Goal: Task Accomplishment & Management: Manage account settings

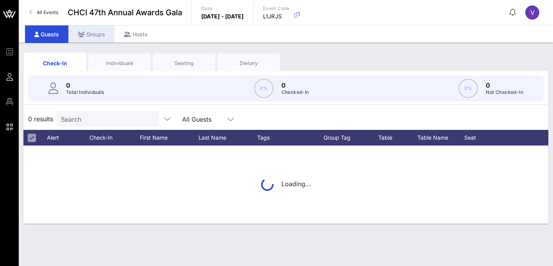
click at [101, 32] on div "Groups" at bounding box center [91, 34] width 46 height 18
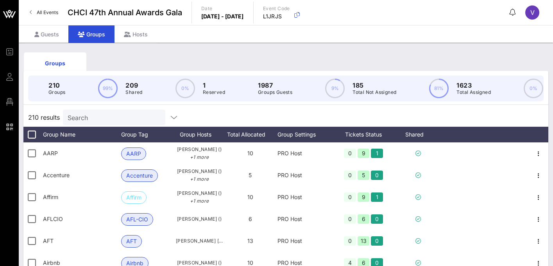
click at [537, 11] on div "V" at bounding box center [533, 12] width 14 height 14
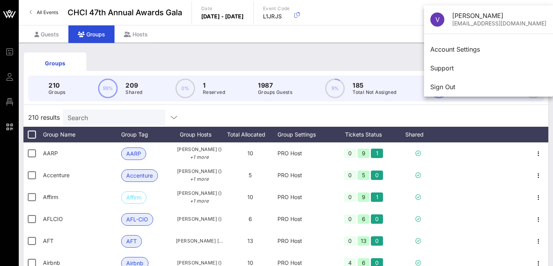
click at [198, 47] on div "Groups 210 Groups 99% 209 Shared 0% 1 Reserved 1987 Groups Guests 9% 185 Total …" at bounding box center [286, 226] width 535 height 367
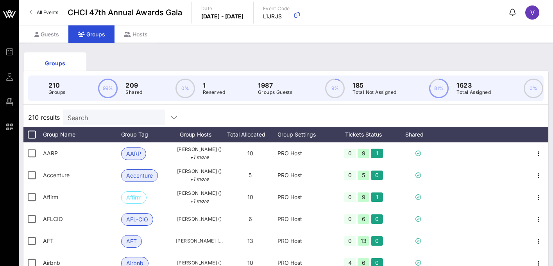
click at [33, 12] on link "All Events" at bounding box center [44, 12] width 38 height 13
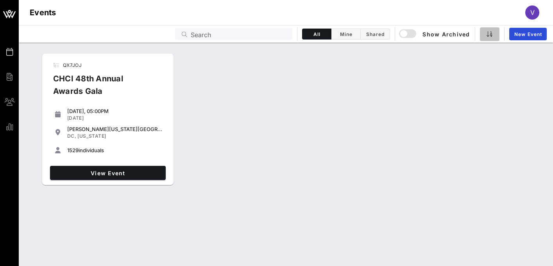
click at [488, 36] on icon "button" at bounding box center [490, 34] width 6 height 6
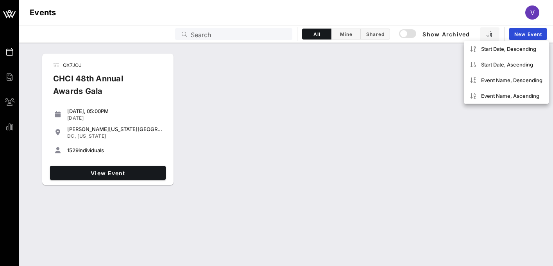
click at [404, 75] on div "QX7JOJ CHCI 48th Annual Awards Gala [DATE], 05:00PM [DATE] [PERSON_NAME][US_STA…" at bounding box center [286, 119] width 535 height 138
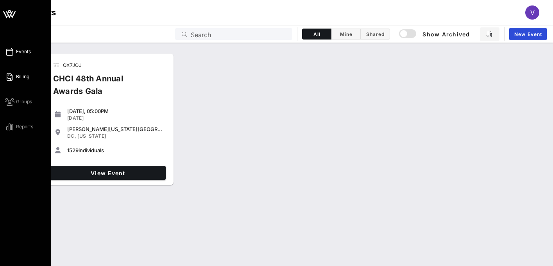
click at [9, 77] on icon at bounding box center [10, 76] width 10 height 1
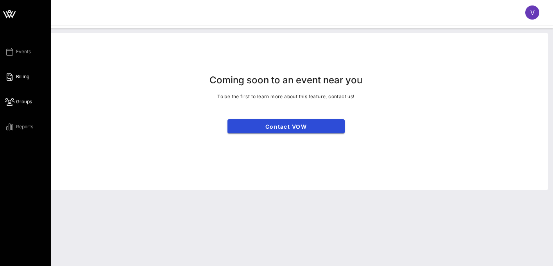
click at [13, 102] on icon at bounding box center [10, 101] width 10 height 1
click at [11, 134] on div "Events Billing Groups Reports" at bounding box center [25, 133] width 51 height 266
click at [23, 124] on span "Reports" at bounding box center [24, 126] width 17 height 7
click at [26, 126] on span "Reports" at bounding box center [24, 126] width 17 height 7
click at [25, 102] on span "Groups" at bounding box center [24, 101] width 16 height 7
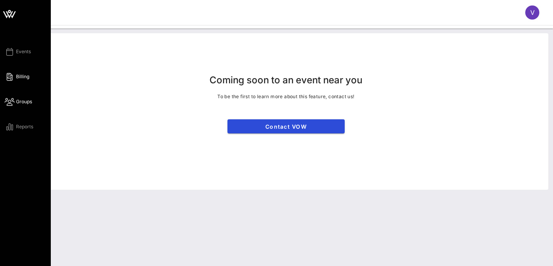
click at [27, 78] on span "Billing" at bounding box center [22, 76] width 13 height 7
click at [29, 53] on span "Events" at bounding box center [23, 51] width 15 height 7
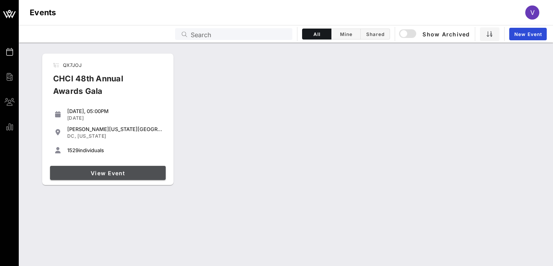
click at [127, 176] on link "View Event" at bounding box center [108, 173] width 116 height 14
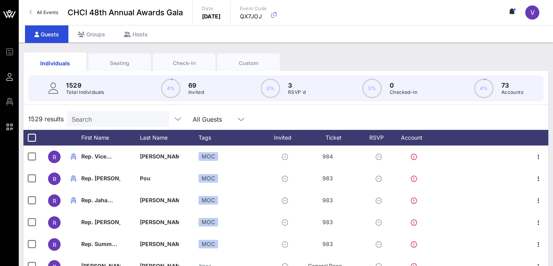
click at [524, 17] on div "All Events CHCI 48th Annual Awards Gala Date [DATE] Event Code QX7JOJ V" at bounding box center [286, 12] width 535 height 25
click at [531, 13] on span "V" at bounding box center [533, 13] width 4 height 8
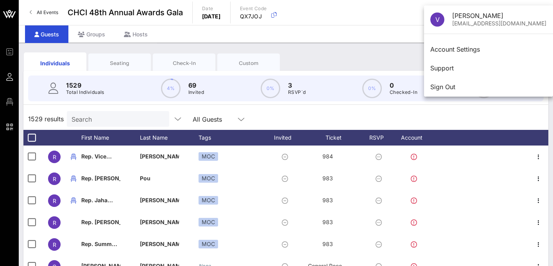
click at [384, 39] on div "Guests Groups Hosts" at bounding box center [286, 34] width 535 height 18
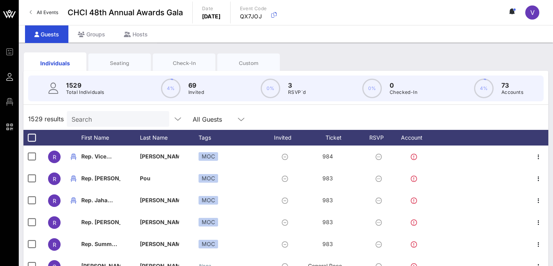
click at [127, 59] on div "Seating" at bounding box center [119, 62] width 51 height 7
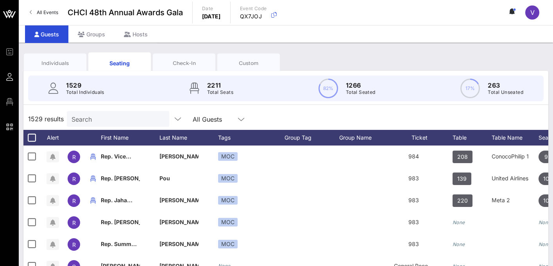
click at [168, 66] on div "Check-In" at bounding box center [184, 62] width 51 height 7
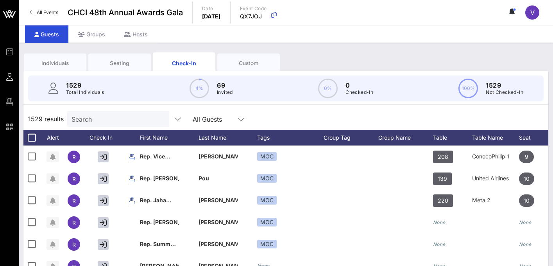
click at [237, 63] on div "Custom" at bounding box center [248, 62] width 51 height 7
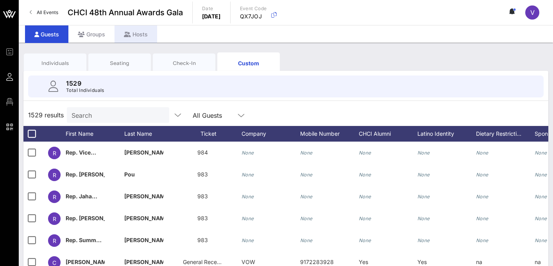
click at [128, 33] on icon at bounding box center [127, 34] width 7 height 5
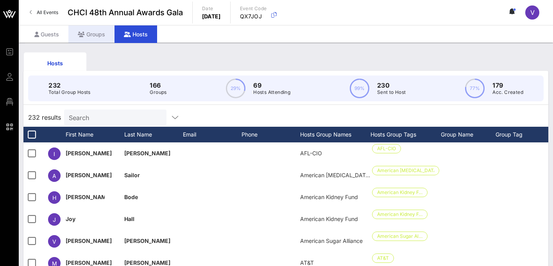
click at [83, 36] on icon at bounding box center [81, 34] width 7 height 5
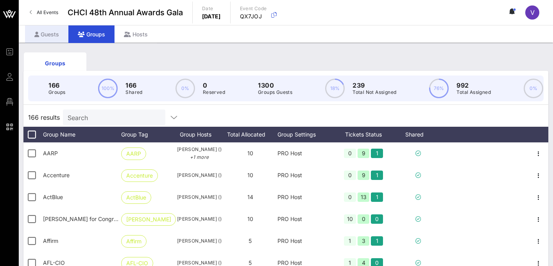
click at [60, 35] on div "Guests" at bounding box center [46, 34] width 43 height 18
